Goal: Obtain resource: Download file/media

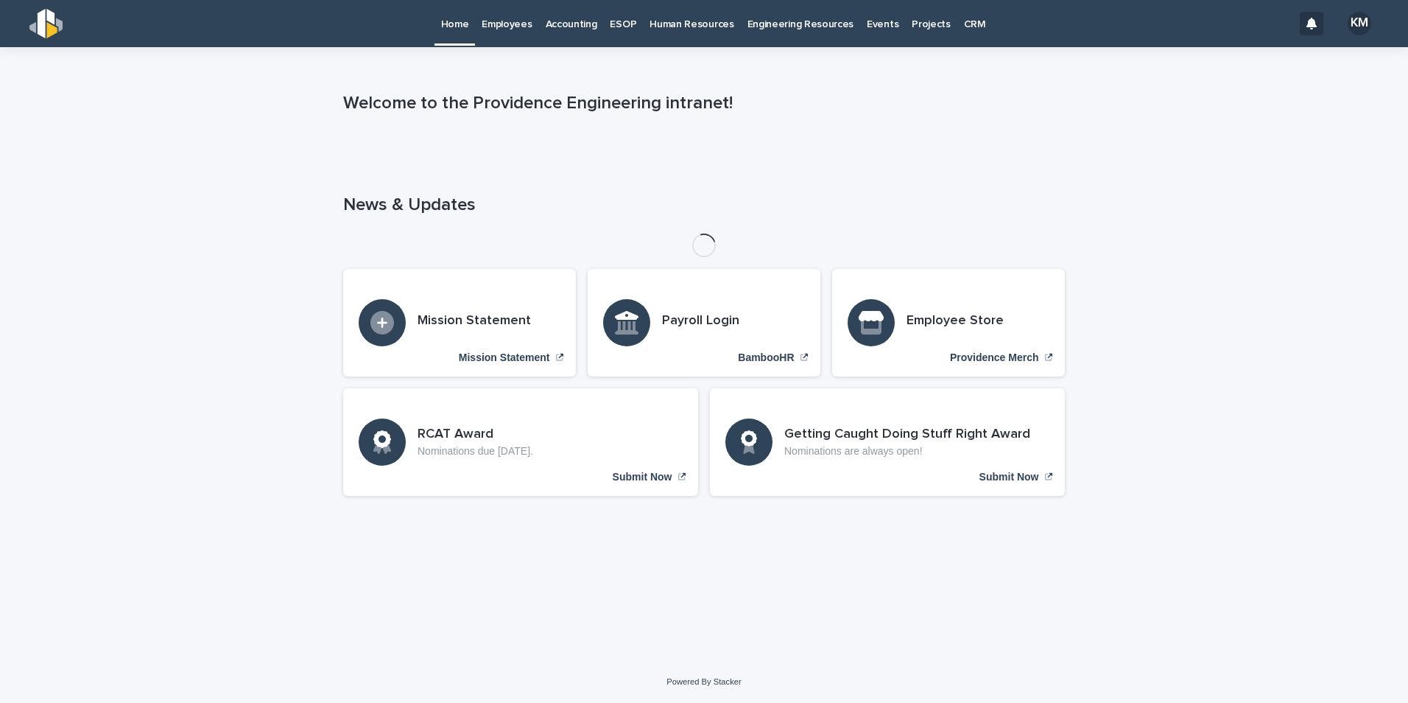
click at [496, 25] on p "Employees" at bounding box center [507, 15] width 50 height 31
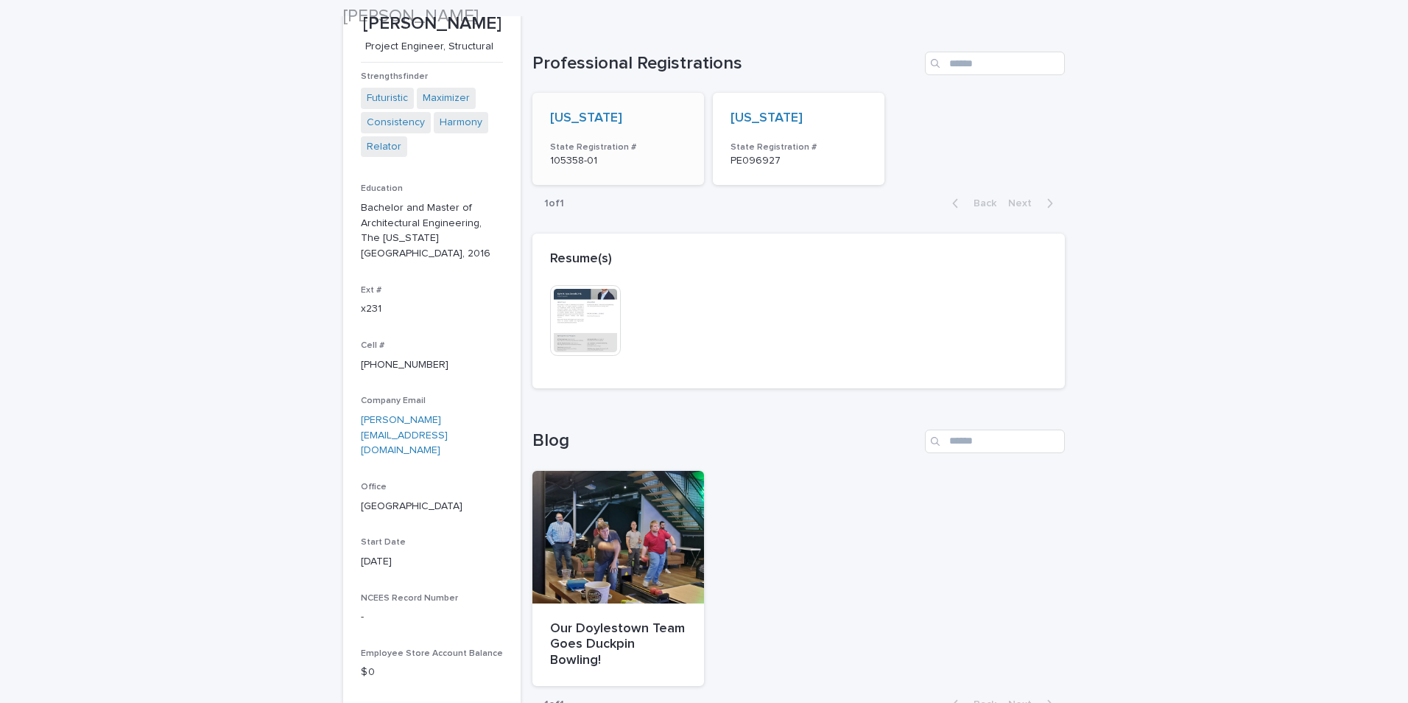
scroll to position [295, 0]
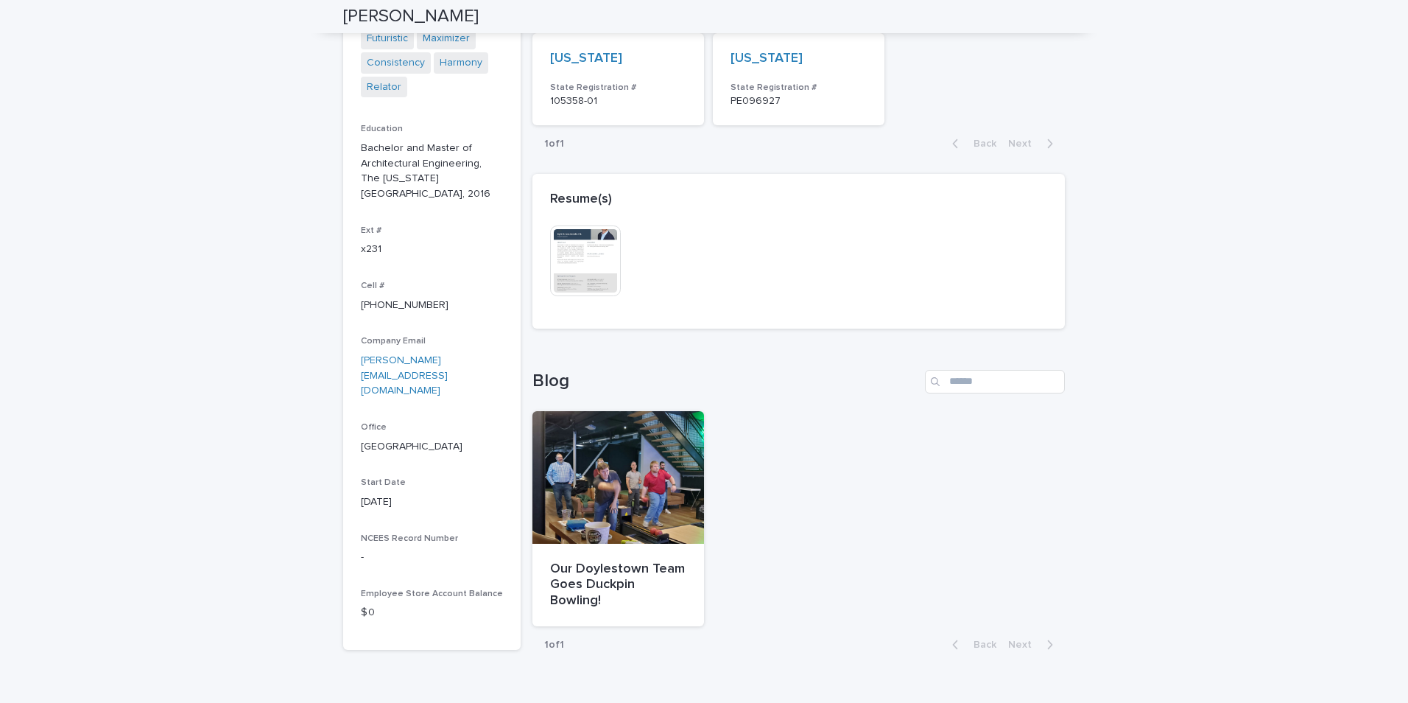
click at [579, 280] on img at bounding box center [585, 260] width 71 height 71
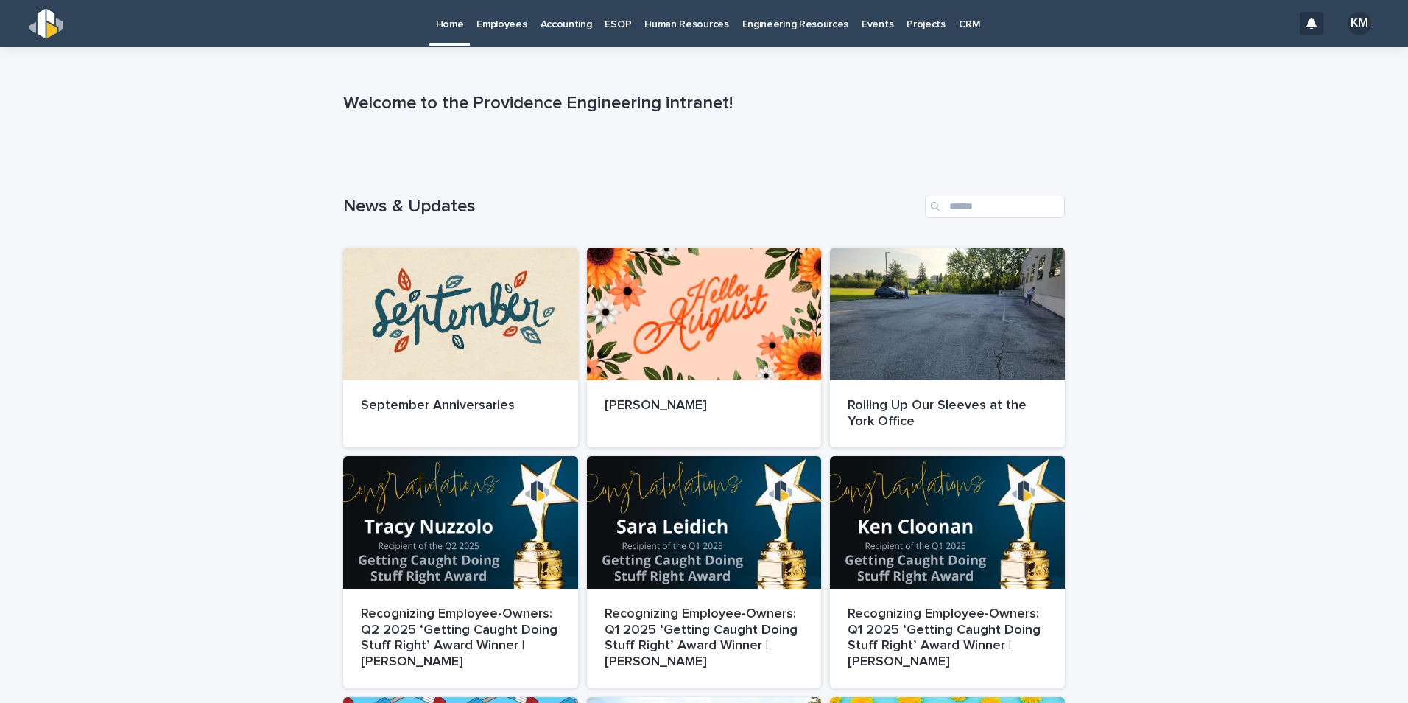
click at [498, 20] on p "Employees" at bounding box center [502, 15] width 50 height 31
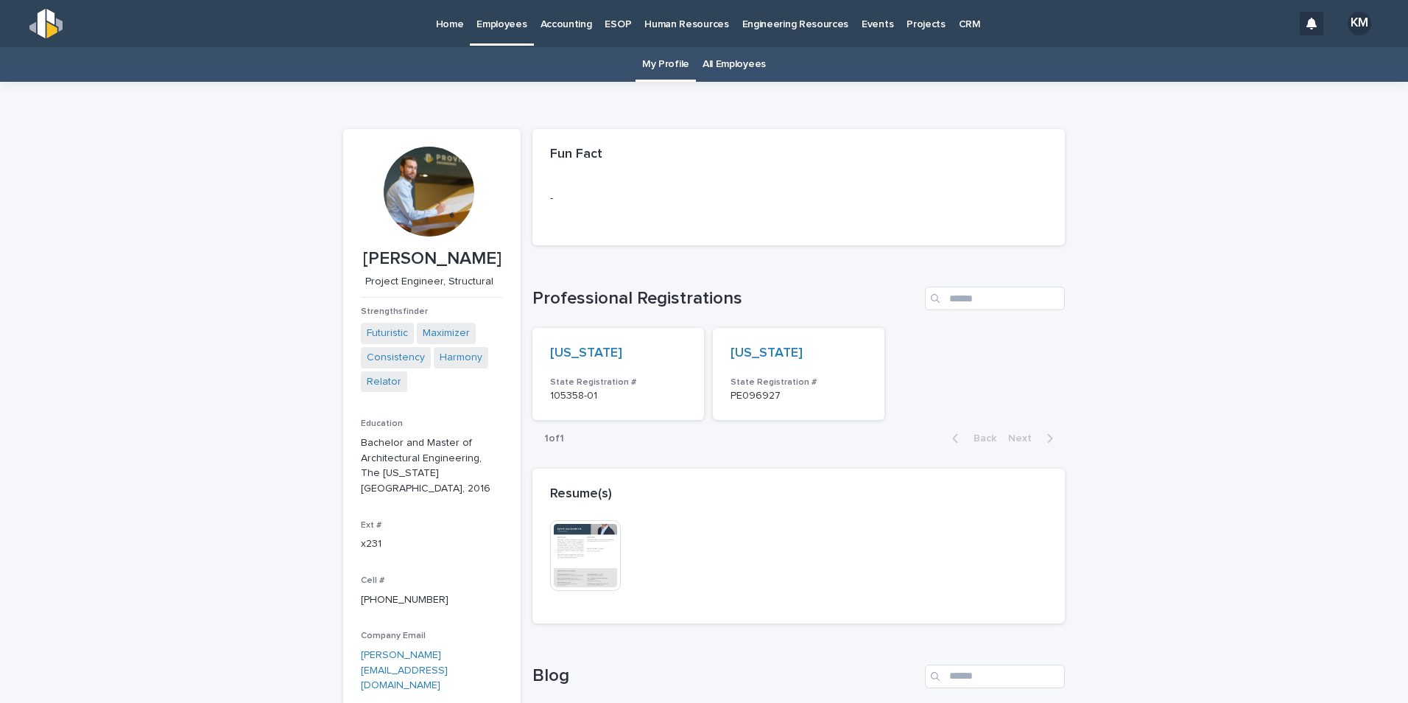
click at [587, 515] on div "Resume(s)" at bounding box center [798, 494] width 532 height 52
click at [585, 540] on img at bounding box center [585, 555] width 71 height 71
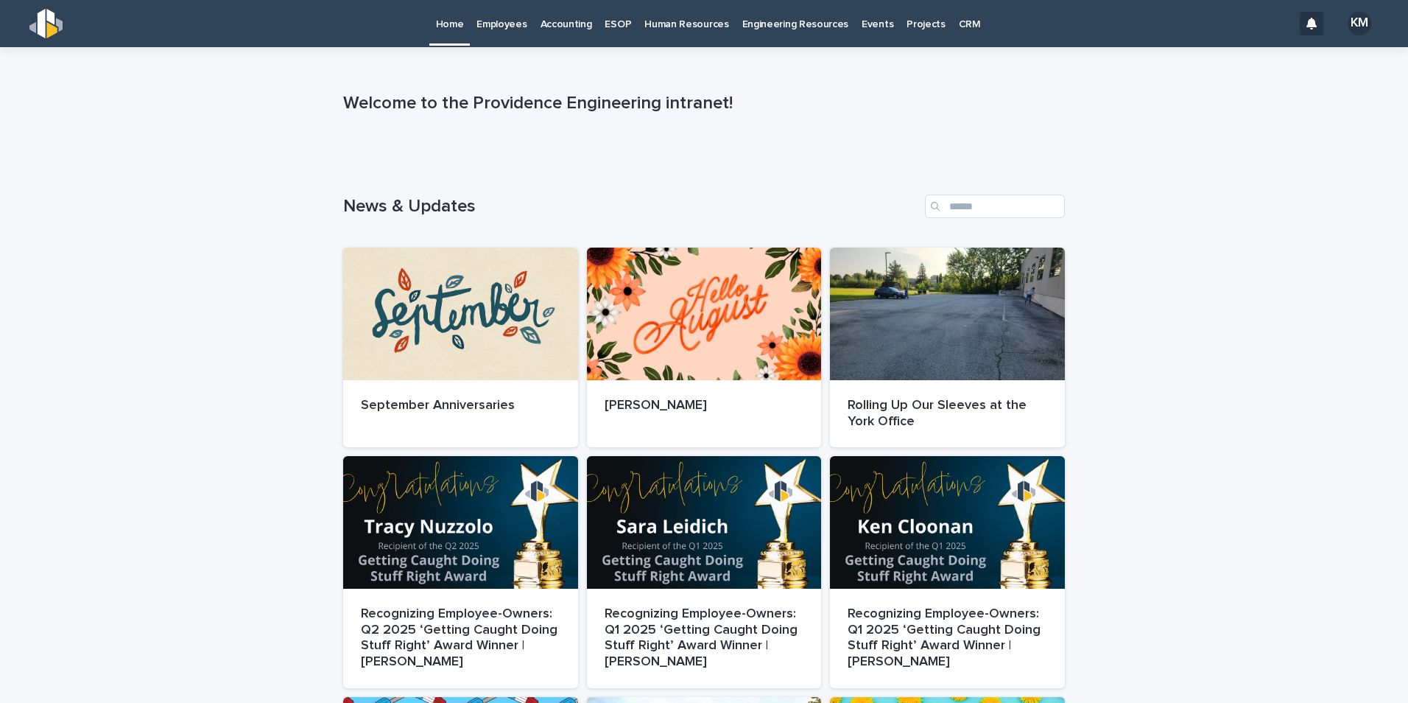
click at [504, 21] on p "Employees" at bounding box center [502, 15] width 50 height 31
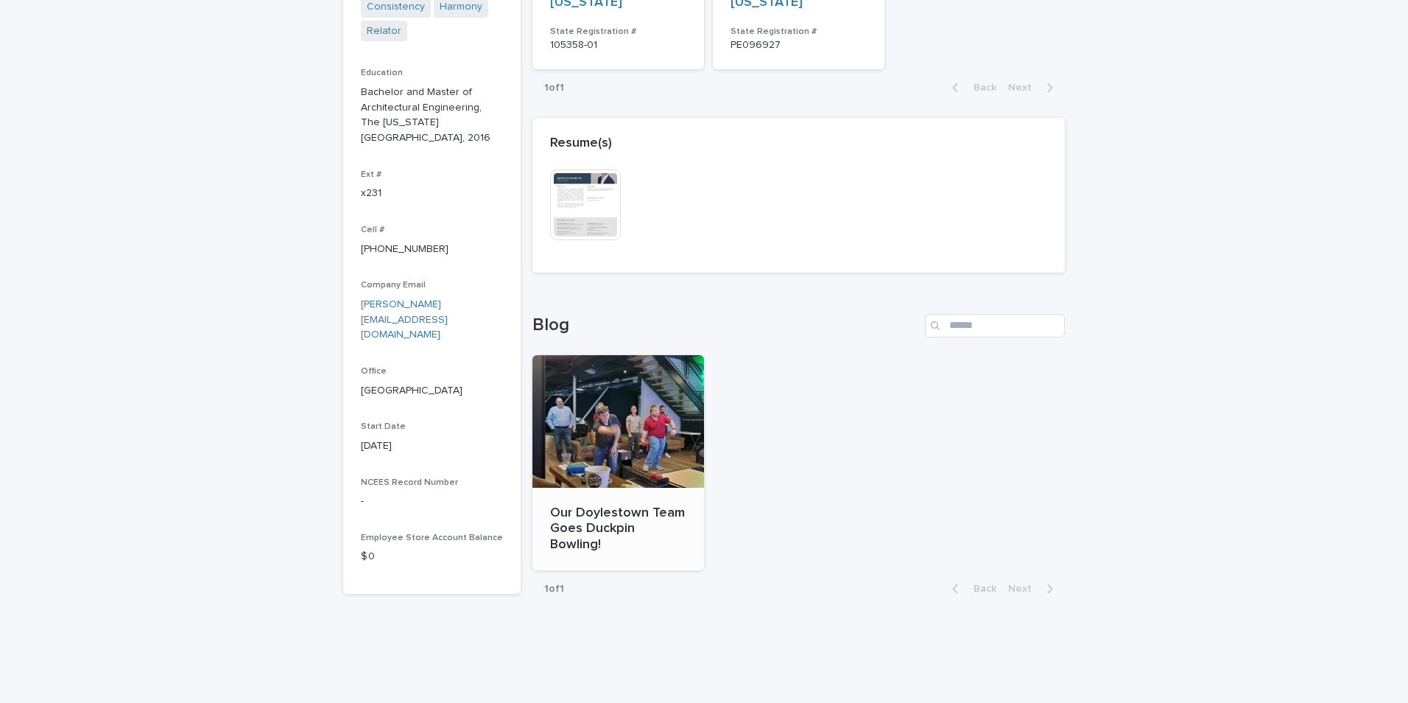
scroll to position [382, 0]
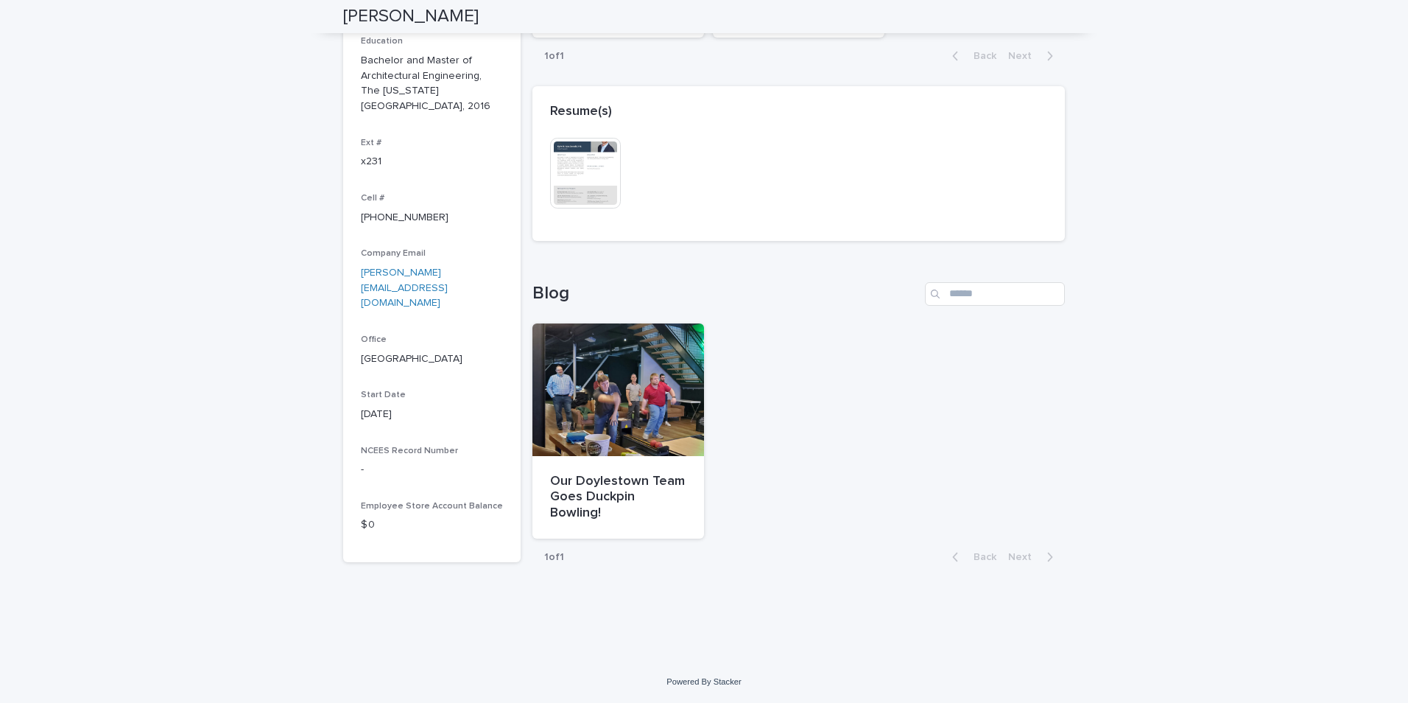
click at [608, 193] on img at bounding box center [585, 173] width 71 height 71
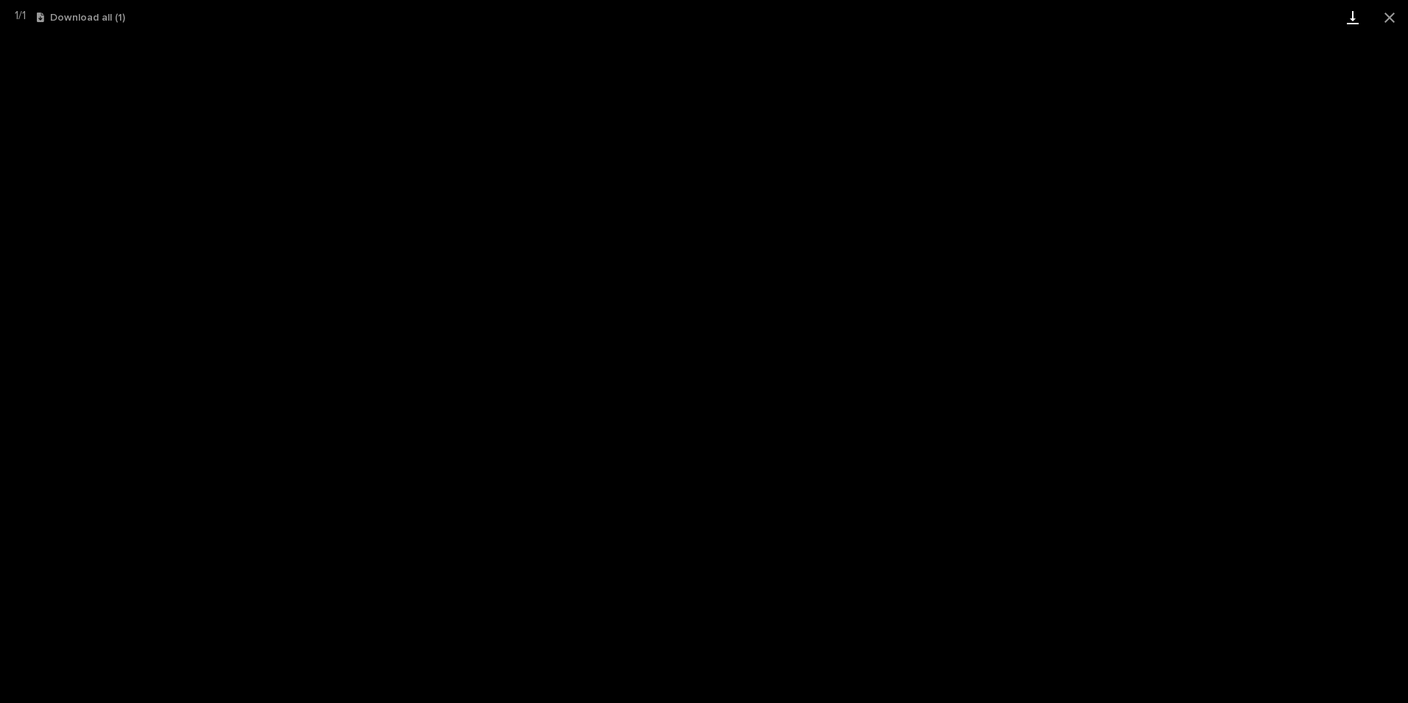
click at [1353, 15] on link "Download" at bounding box center [1353, 17] width 37 height 35
